Goal: Check status: Check status

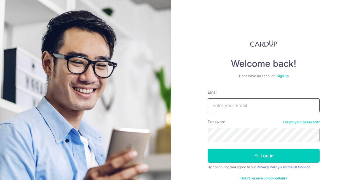
click at [244, 100] on input "Email" at bounding box center [264, 106] width 112 height 14
type input "[EMAIL_ADDRESS][DOMAIN_NAME]"
click at [208, 149] on button "Log in" at bounding box center [264, 156] width 112 height 14
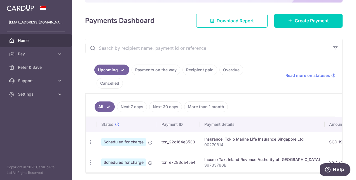
scroll to position [77, 0]
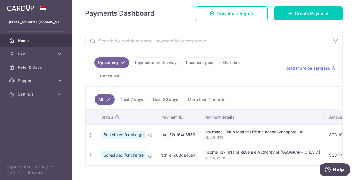
click at [157, 59] on link "Payments on the way" at bounding box center [156, 62] width 49 height 11
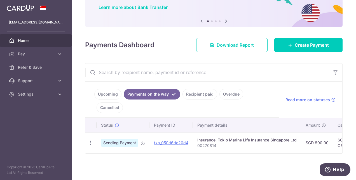
scroll to position [33, 0]
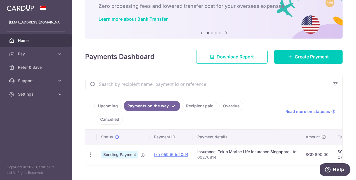
click at [197, 103] on link "Recipient paid" at bounding box center [200, 106] width 35 height 11
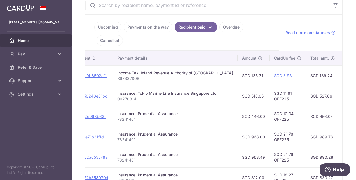
scroll to position [0, 0]
